Goal: Information Seeking & Learning: Learn about a topic

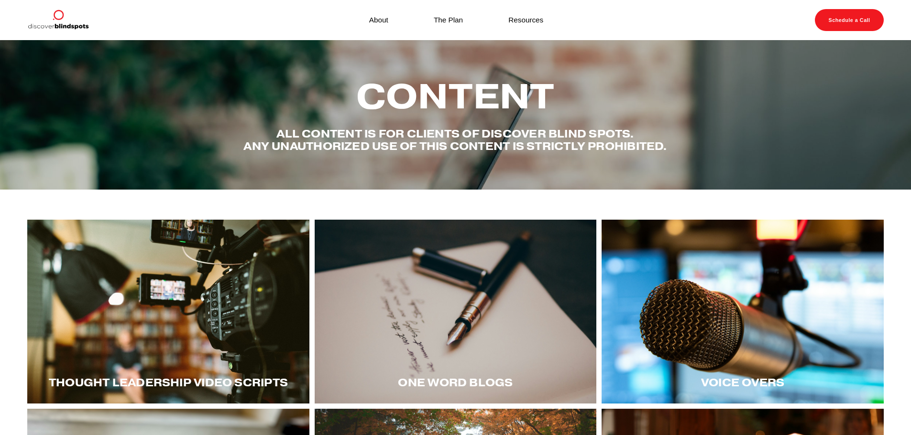
click at [678, 83] on div "Content All content is for Clients of Discover Blind spots. Any unauthorized us…" at bounding box center [455, 114] width 911 height 113
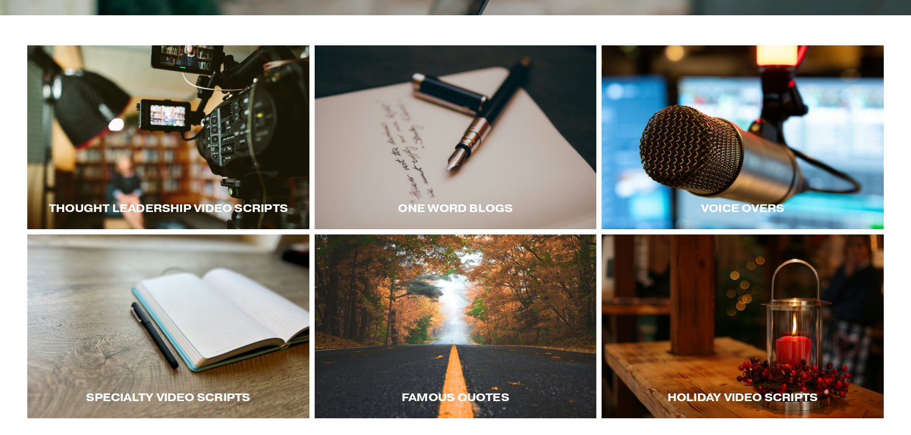
scroll to position [191, 0]
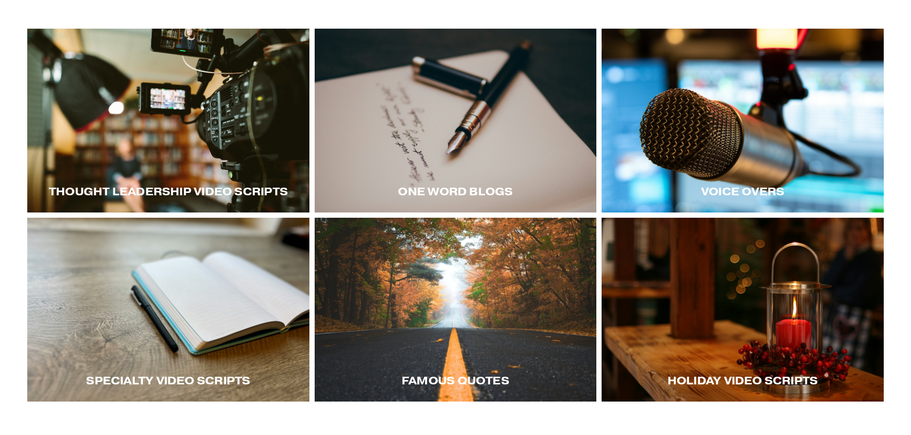
click at [727, 120] on div at bounding box center [742, 121] width 282 height 184
click at [727, 137] on div at bounding box center [742, 121] width 282 height 184
click at [212, 138] on div at bounding box center [168, 121] width 282 height 184
click at [177, 314] on div at bounding box center [168, 310] width 282 height 184
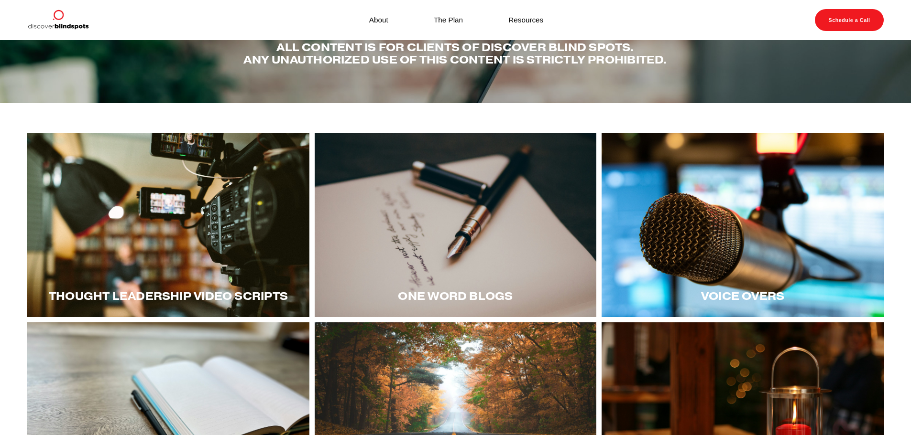
scroll to position [47, 0]
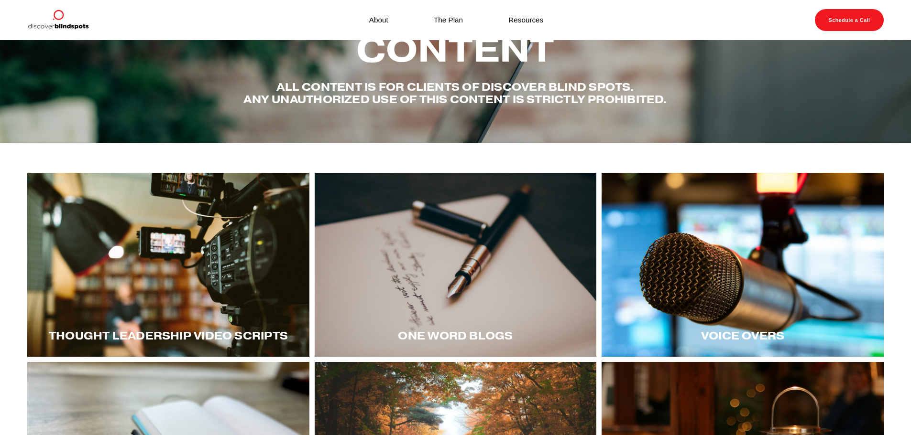
click at [727, 239] on div at bounding box center [742, 265] width 282 height 184
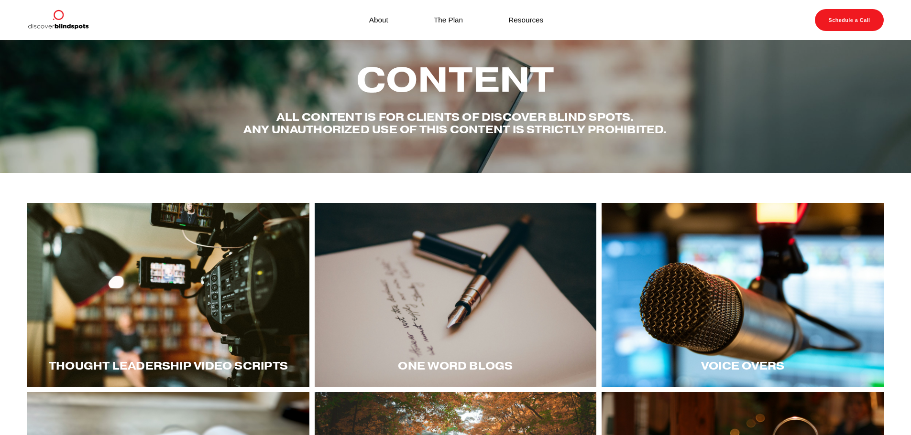
scroll to position [0, 0]
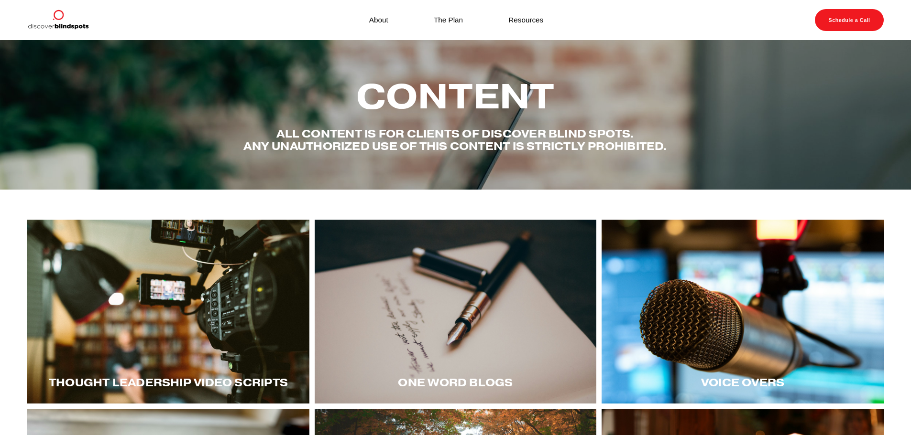
click at [529, 19] on link "Resources" at bounding box center [525, 19] width 35 height 13
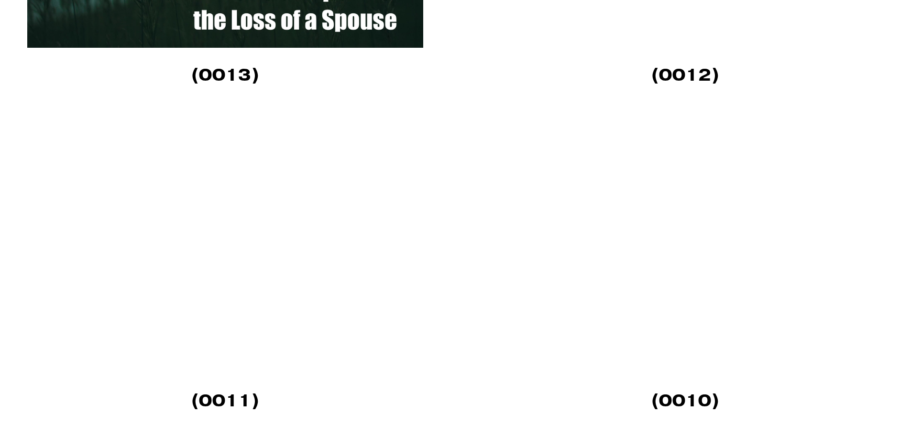
scroll to position [3012, 0]
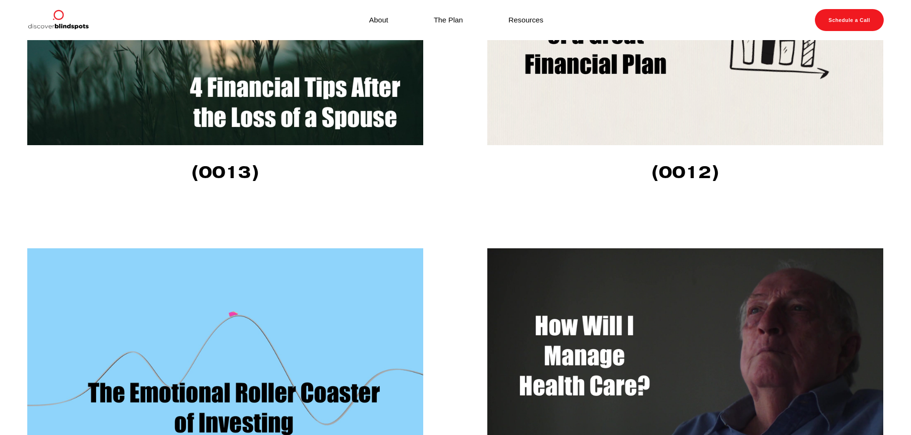
click at [674, 90] on img at bounding box center [685, 34] width 396 height 223
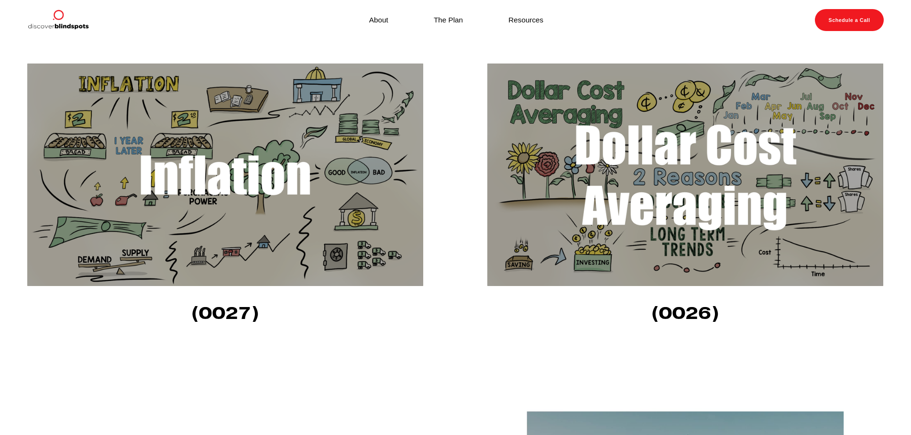
scroll to position [335, 0]
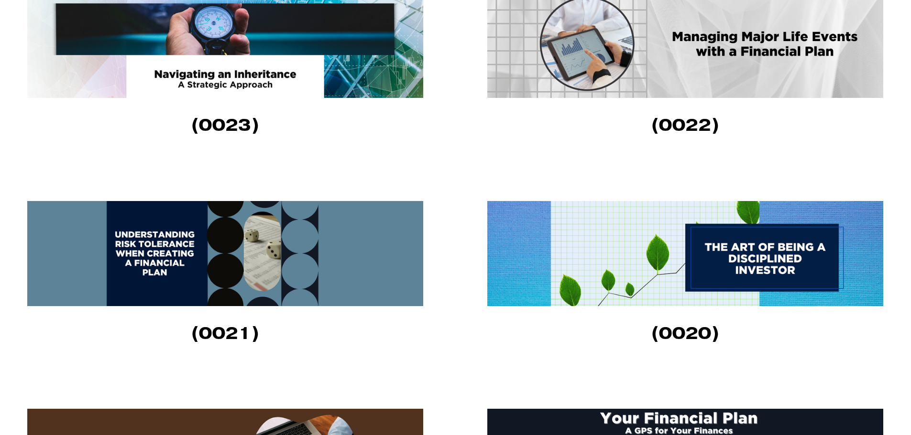
scroll to position [1004, 0]
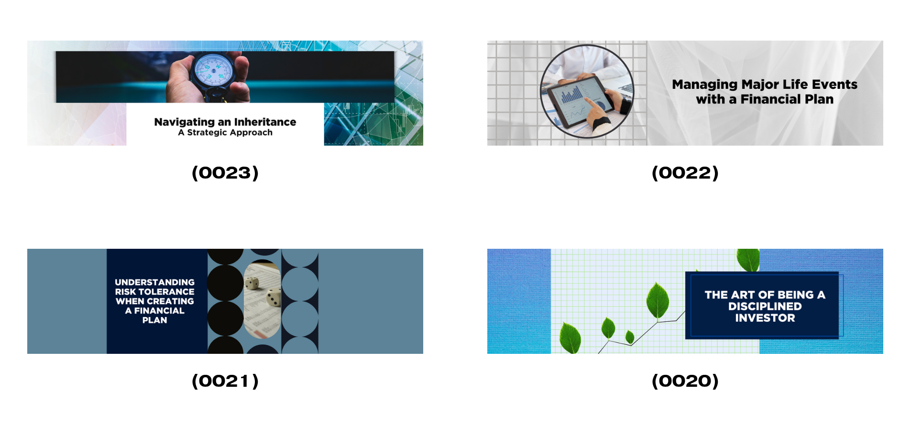
click at [319, 75] on img at bounding box center [225, 93] width 396 height 105
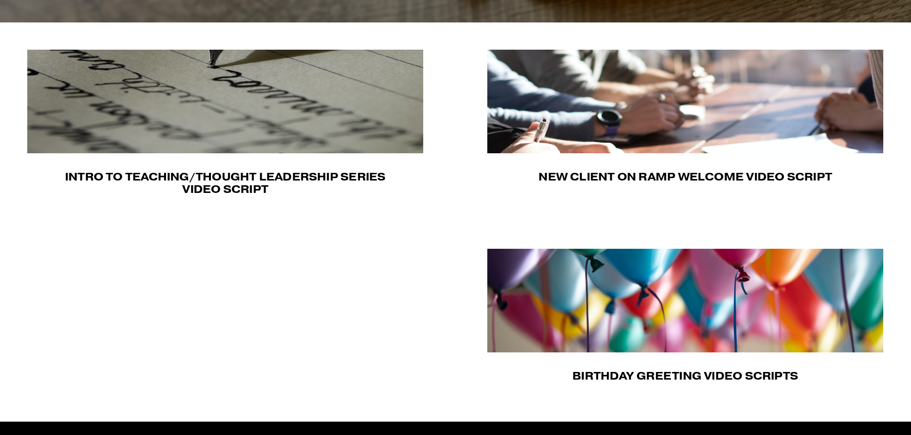
scroll to position [335, 0]
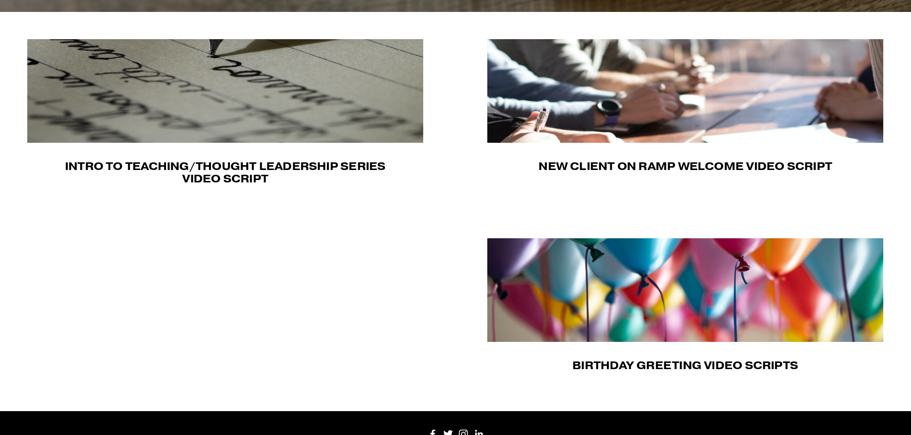
click at [768, 109] on img at bounding box center [685, 91] width 396 height 104
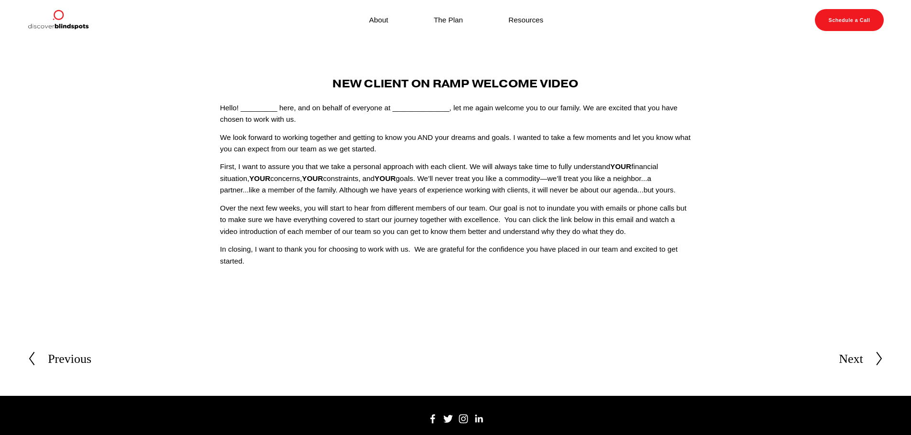
click at [851, 366] on div "Next" at bounding box center [850, 359] width 24 height 20
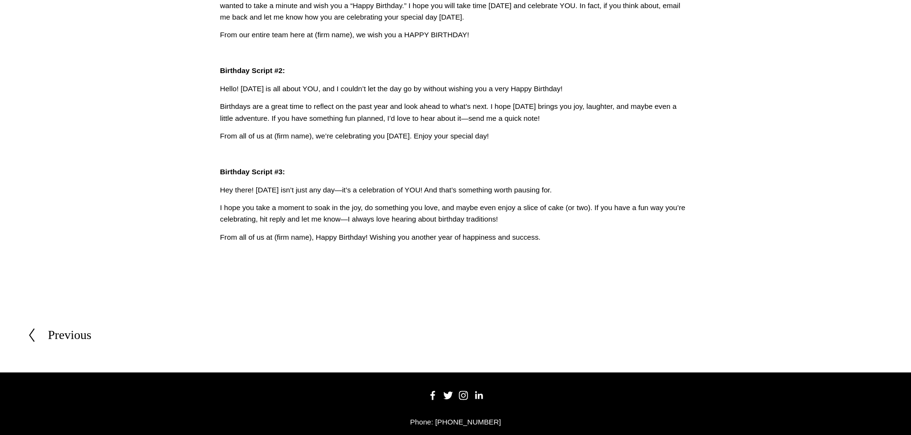
scroll to position [189, 0]
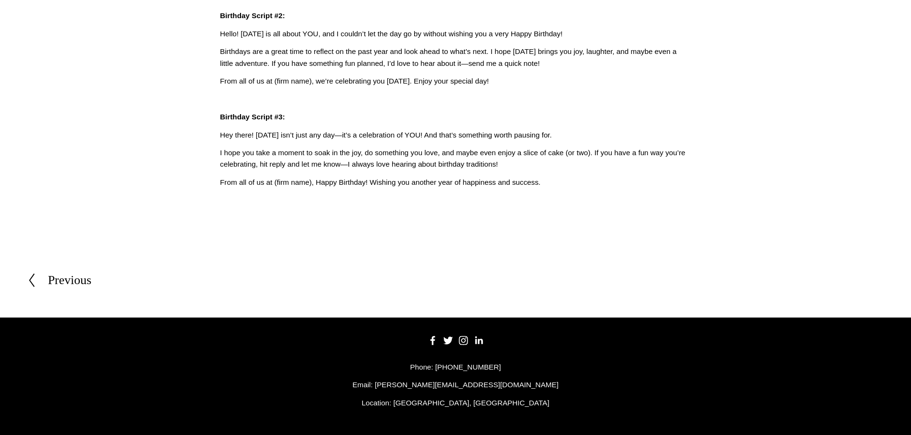
click at [73, 280] on div "Previous" at bounding box center [69, 281] width 43 height 20
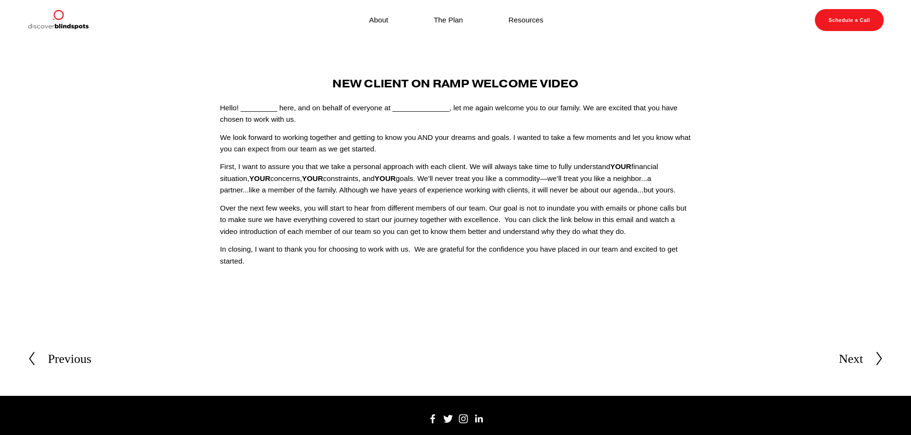
click at [69, 355] on div "Previous" at bounding box center [69, 359] width 43 height 20
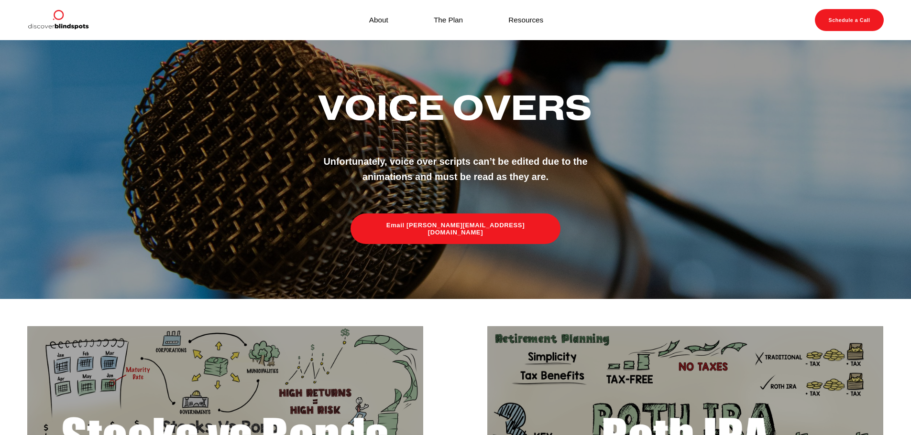
click at [526, 24] on link "Resources" at bounding box center [525, 19] width 35 height 13
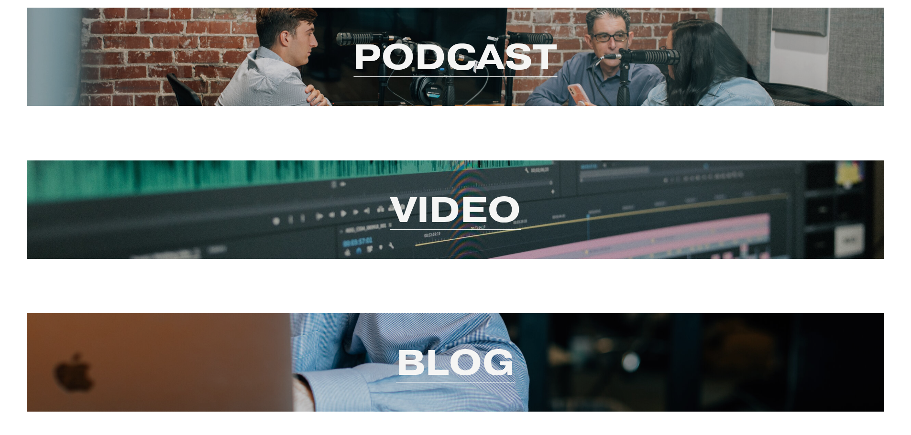
scroll to position [48, 0]
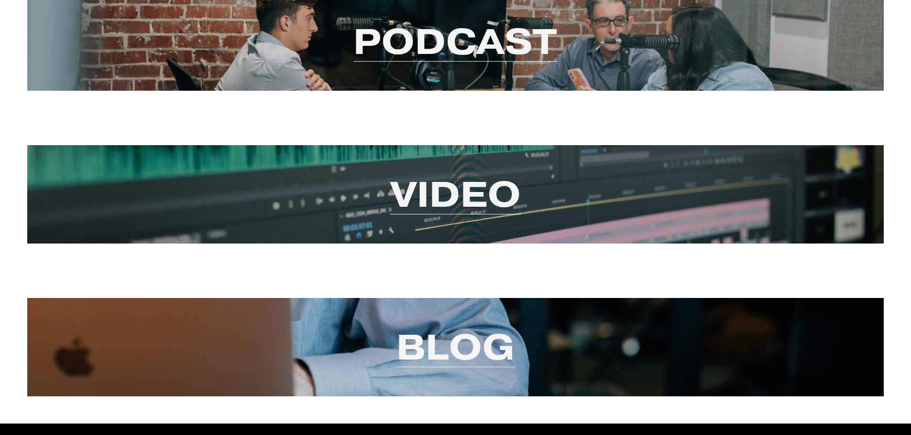
click at [474, 196] on link "Video" at bounding box center [455, 194] width 131 height 46
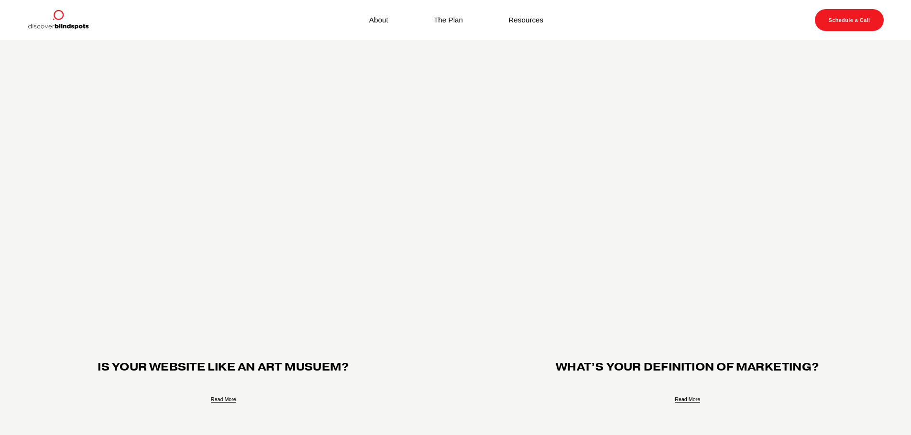
scroll to position [956, 0]
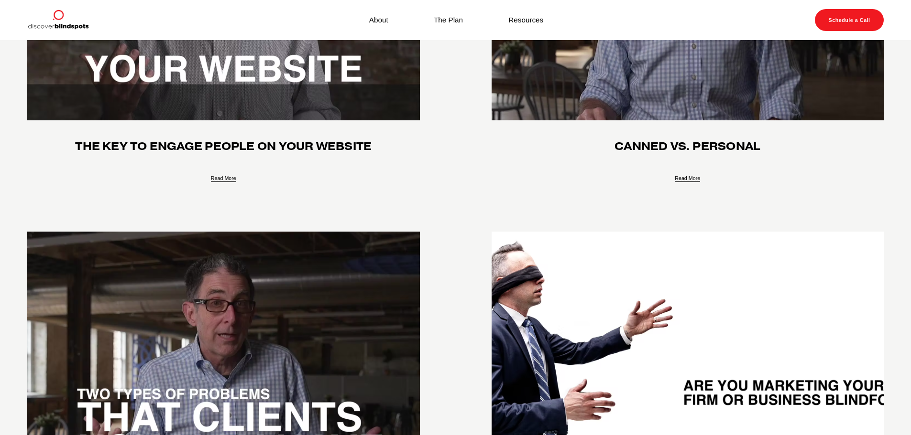
click at [446, 20] on link "The Plan" at bounding box center [448, 19] width 29 height 13
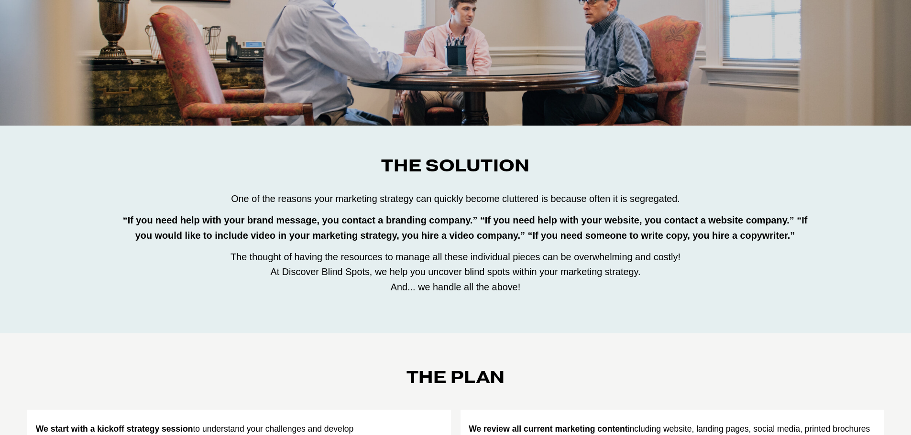
scroll to position [143, 0]
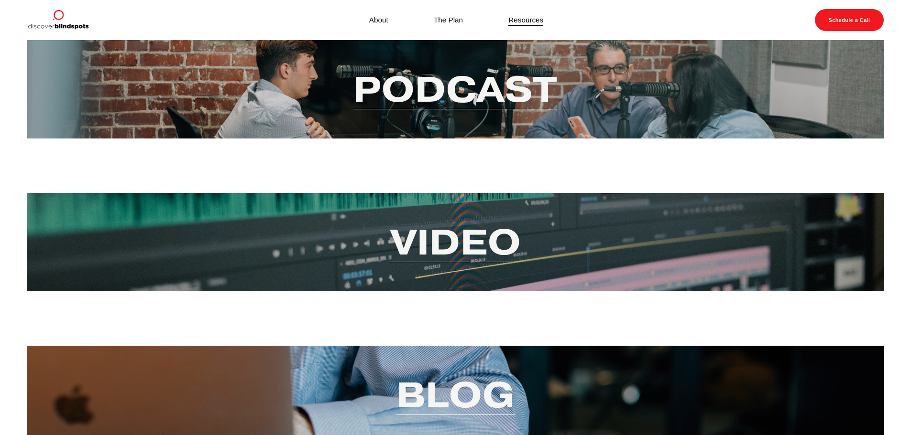
click at [59, 21] on img at bounding box center [57, 20] width 61 height 22
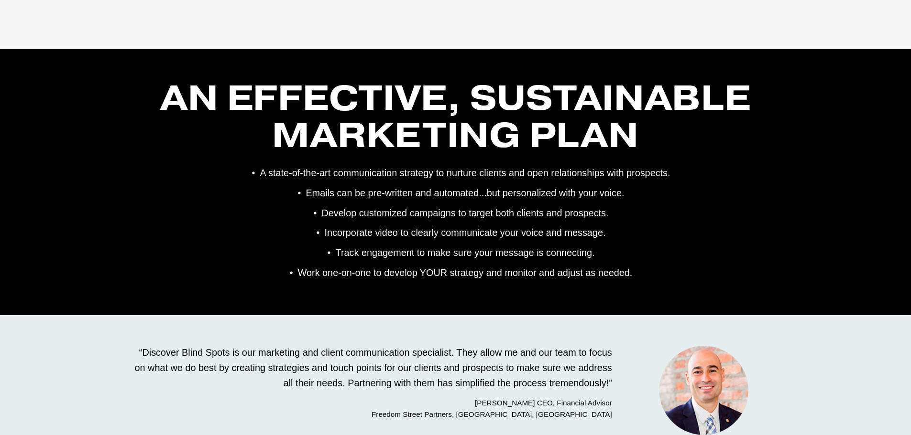
scroll to position [2188, 0]
